Goal: Find specific page/section: Find specific page/section

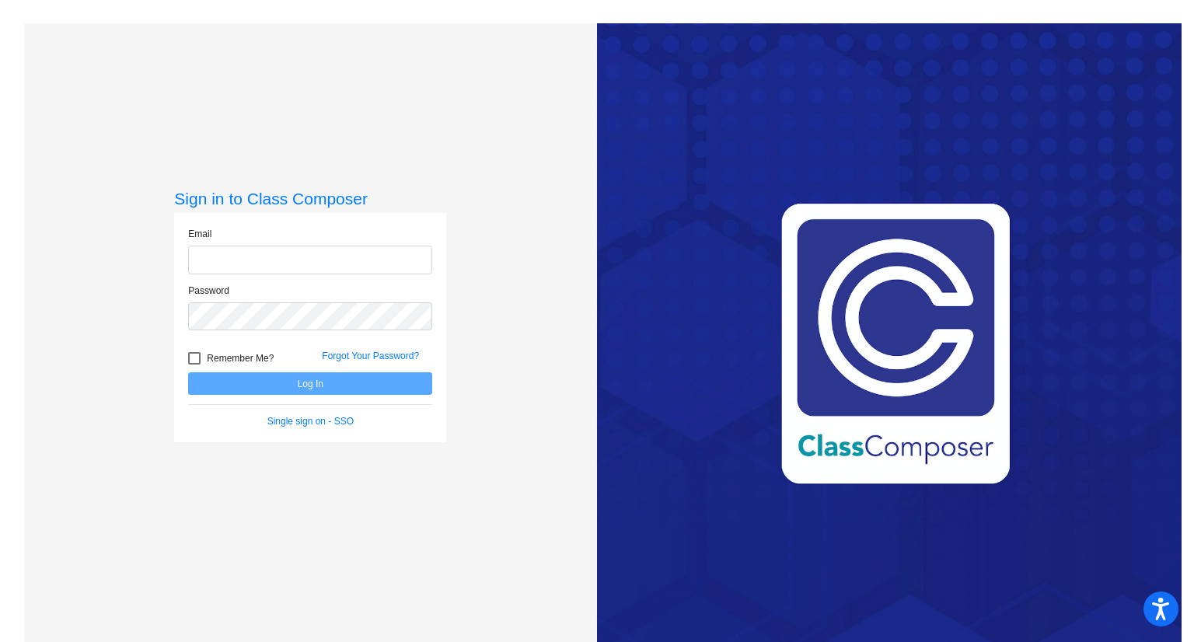
type input "[PERSON_NAME][EMAIL_ADDRESS][PERSON_NAME][DOMAIN_NAME]"
click at [333, 393] on button "Log In" at bounding box center [310, 383] width 244 height 23
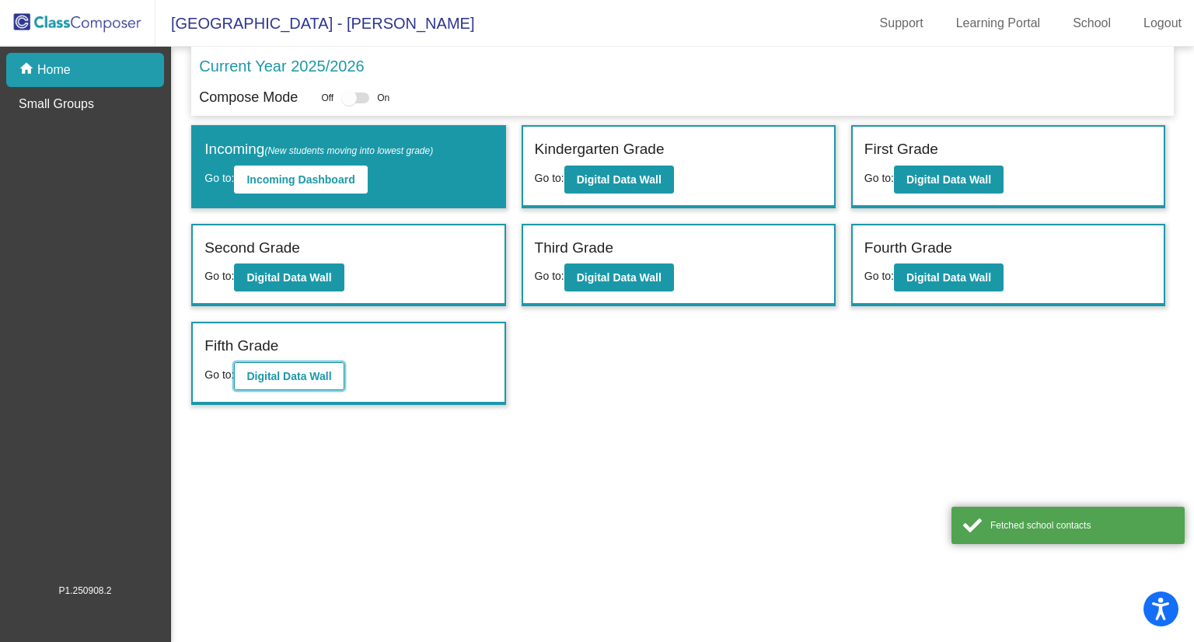
click at [256, 374] on b "Digital Data Wall" at bounding box center [288, 376] width 85 height 12
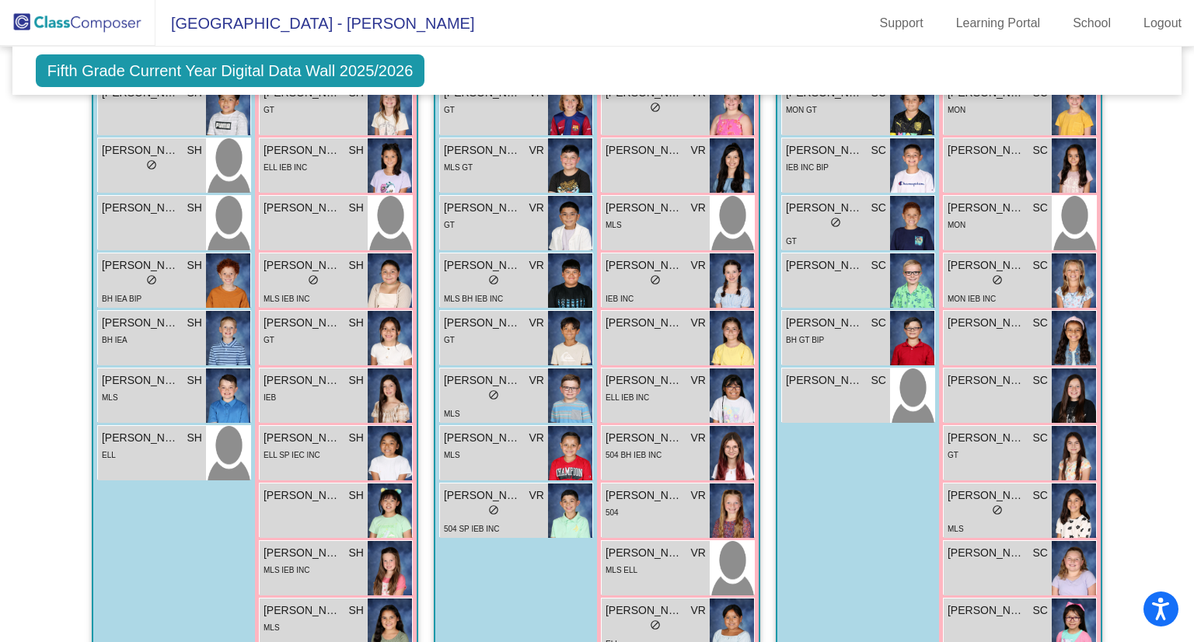
scroll to position [619, 0]
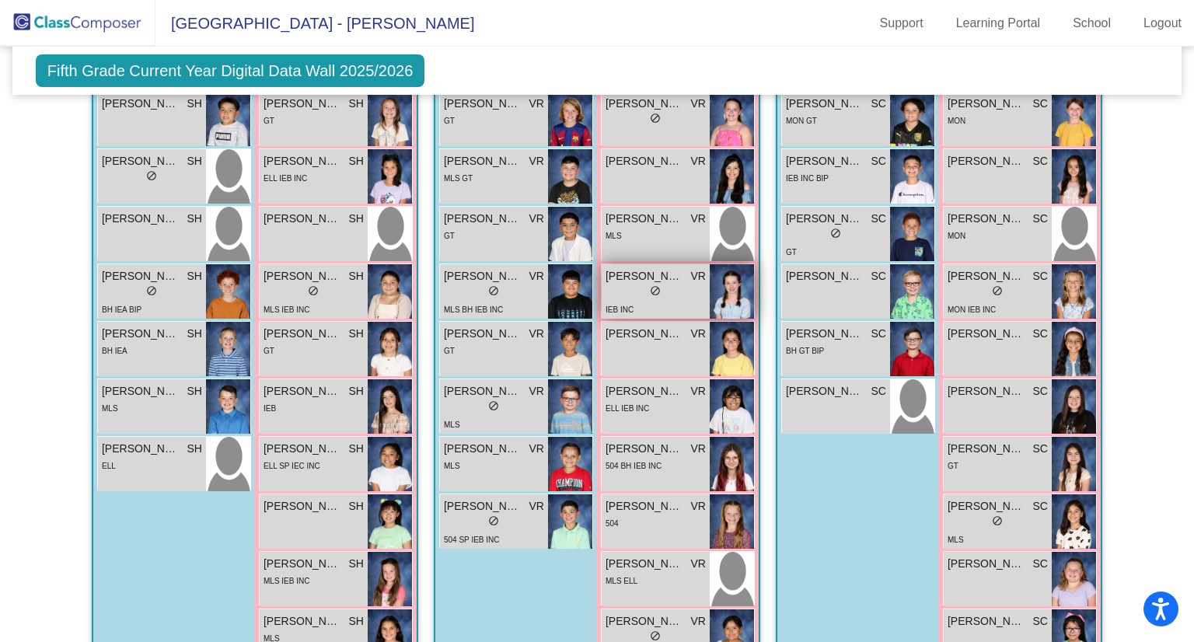
click at [655, 286] on span "do_not_disturb_alt" at bounding box center [655, 290] width 11 height 11
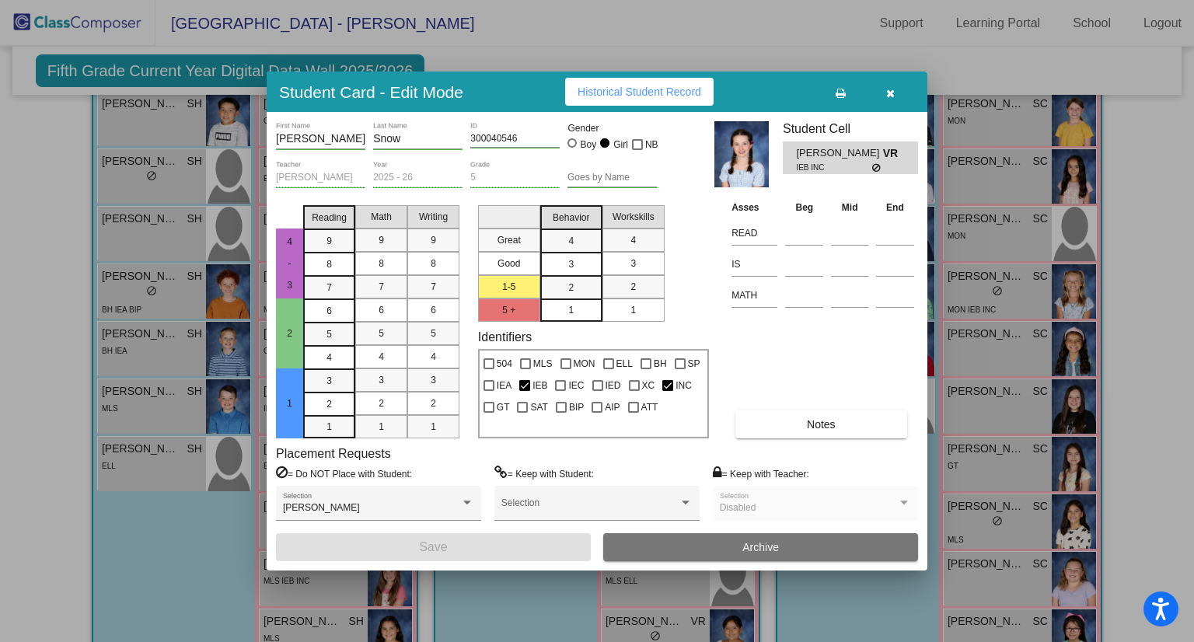
click at [891, 96] on icon "button" at bounding box center [890, 93] width 9 height 11
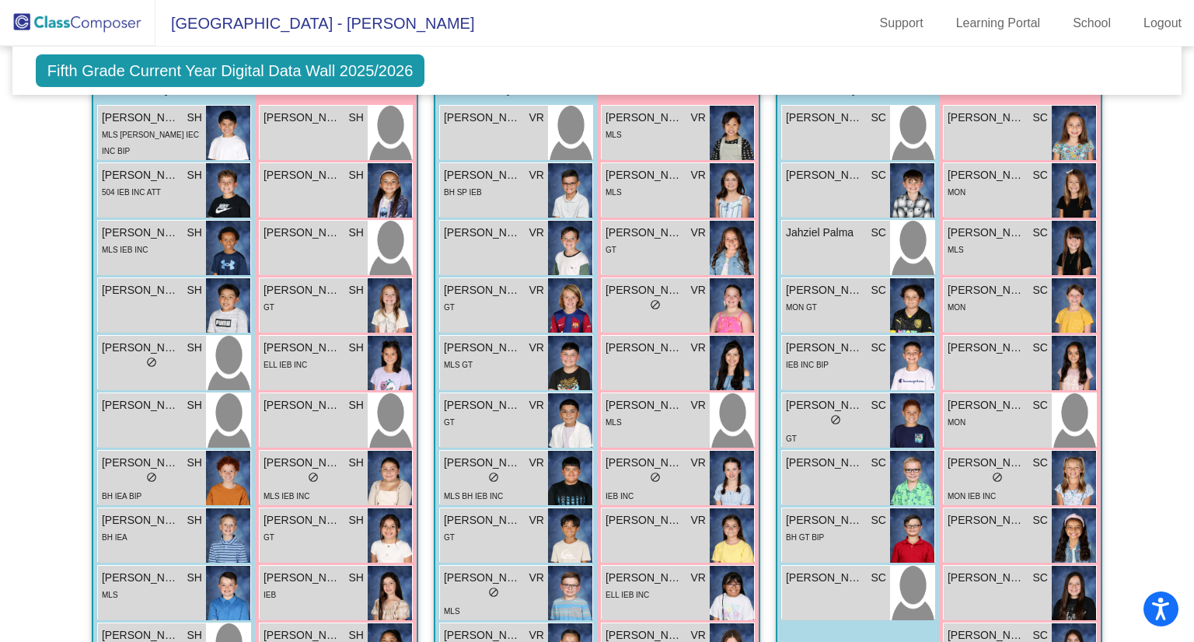
scroll to position [472, 0]
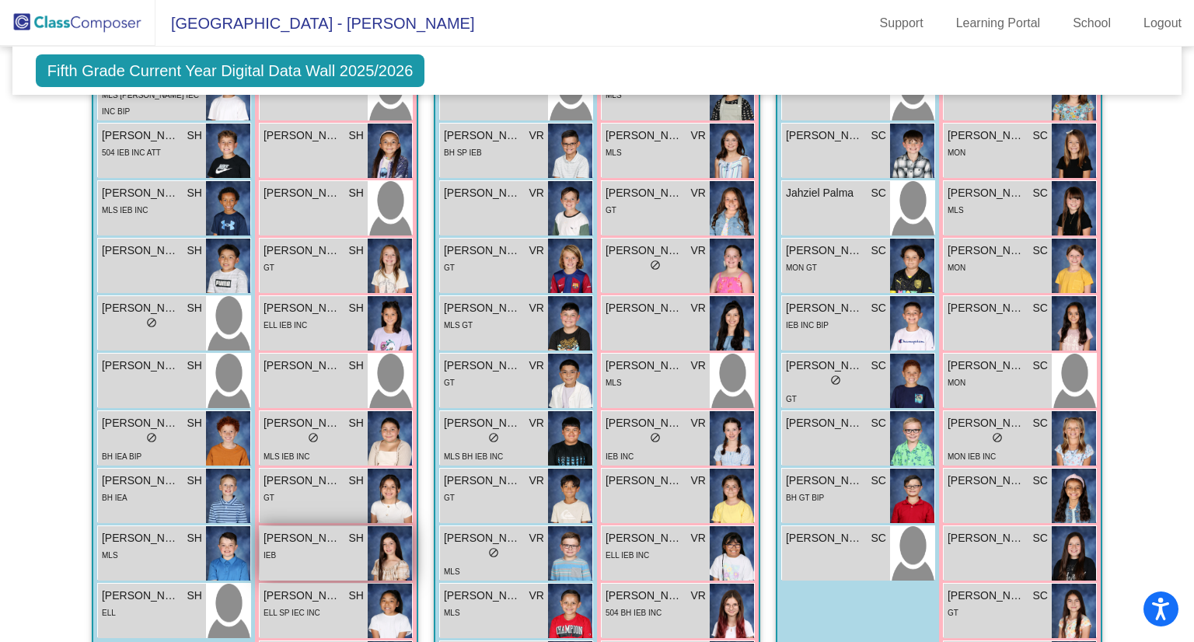
click at [330, 549] on div "IEB" at bounding box center [314, 555] width 100 height 16
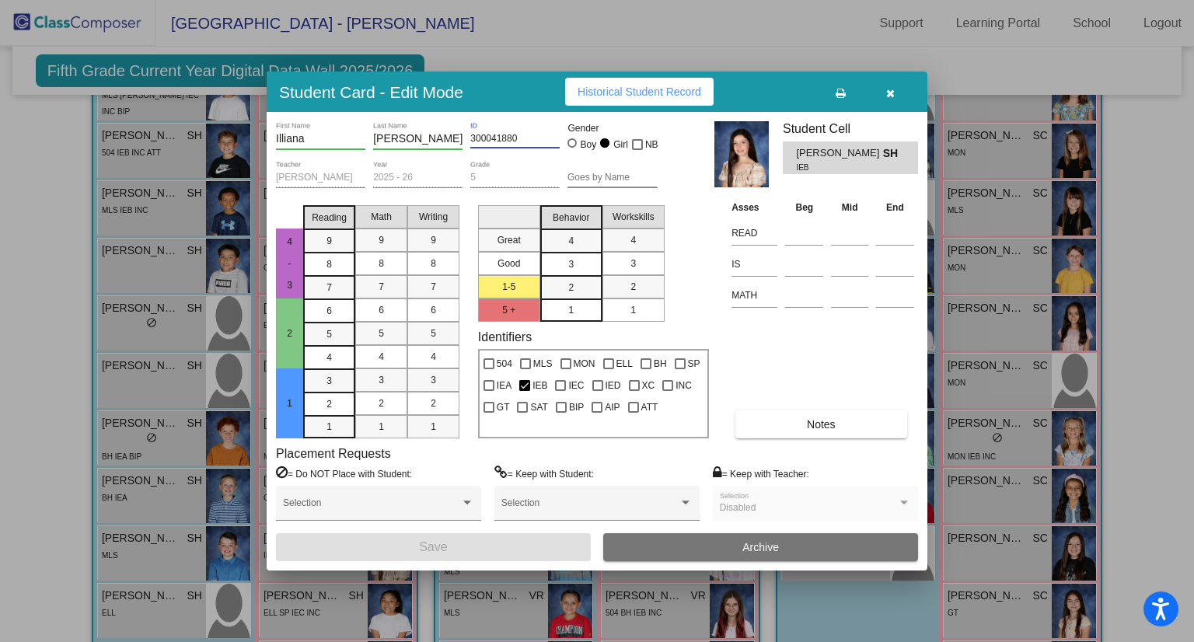
drag, startPoint x: 533, startPoint y: 141, endPoint x: 470, endPoint y: 138, distance: 62.3
click at [470, 138] on input "300041880" at bounding box center [514, 139] width 89 height 11
